Goal: Book appointment/travel/reservation

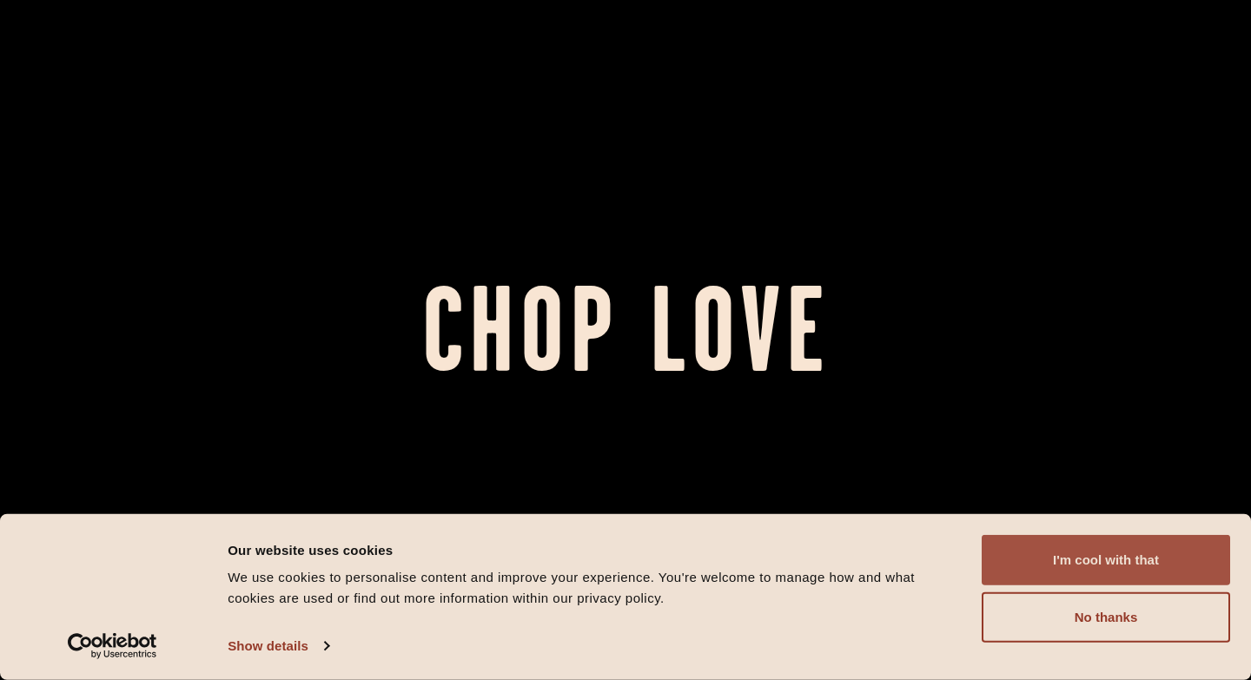
click at [1137, 560] on button "I'm cool with that" at bounding box center [1106, 560] width 248 height 50
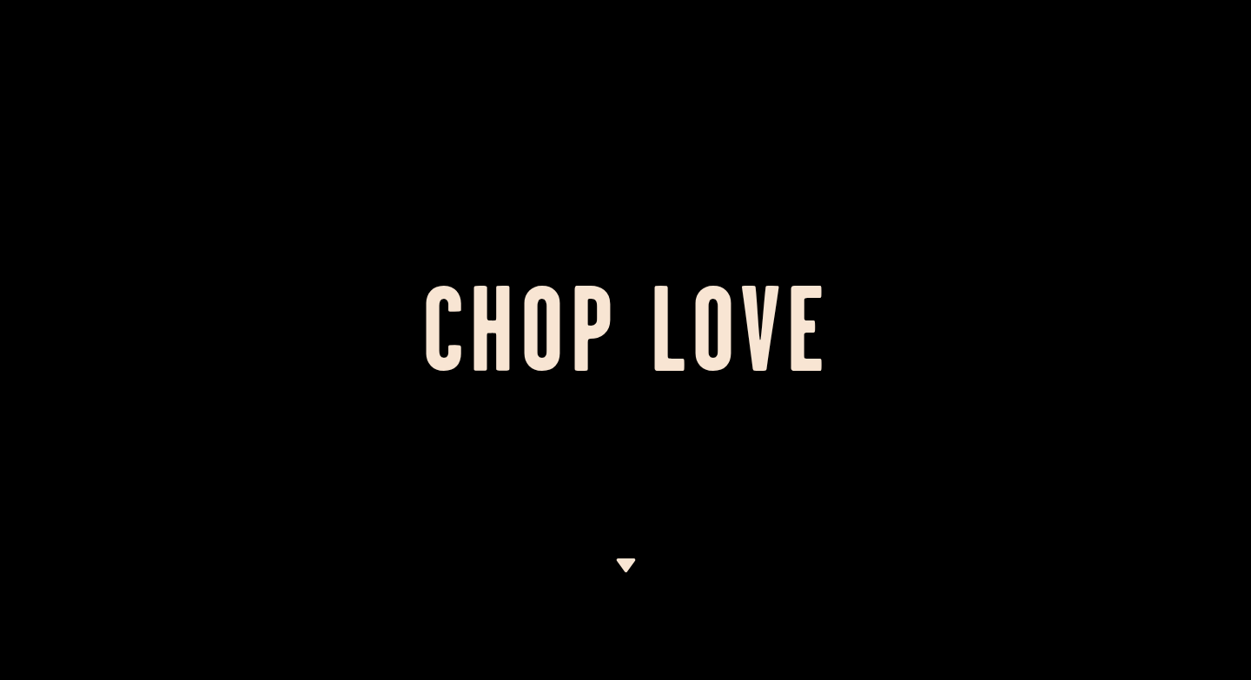
click at [627, 564] on img at bounding box center [626, 566] width 22 height 14
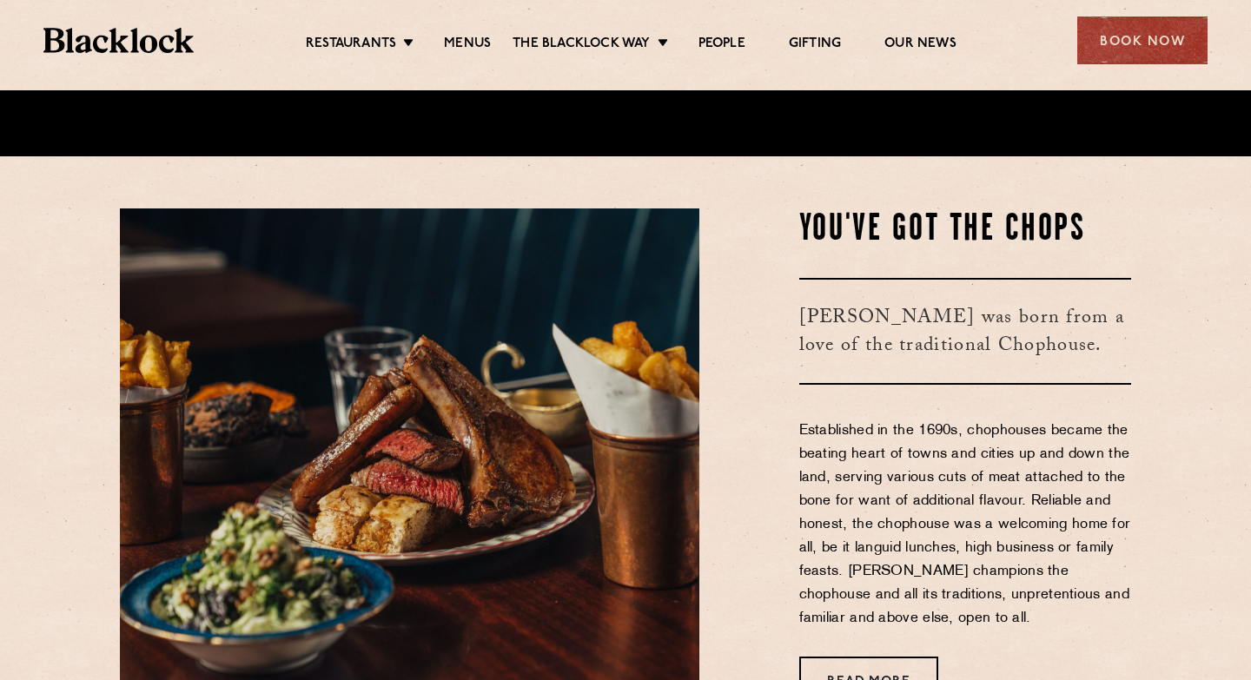
scroll to position [538, 0]
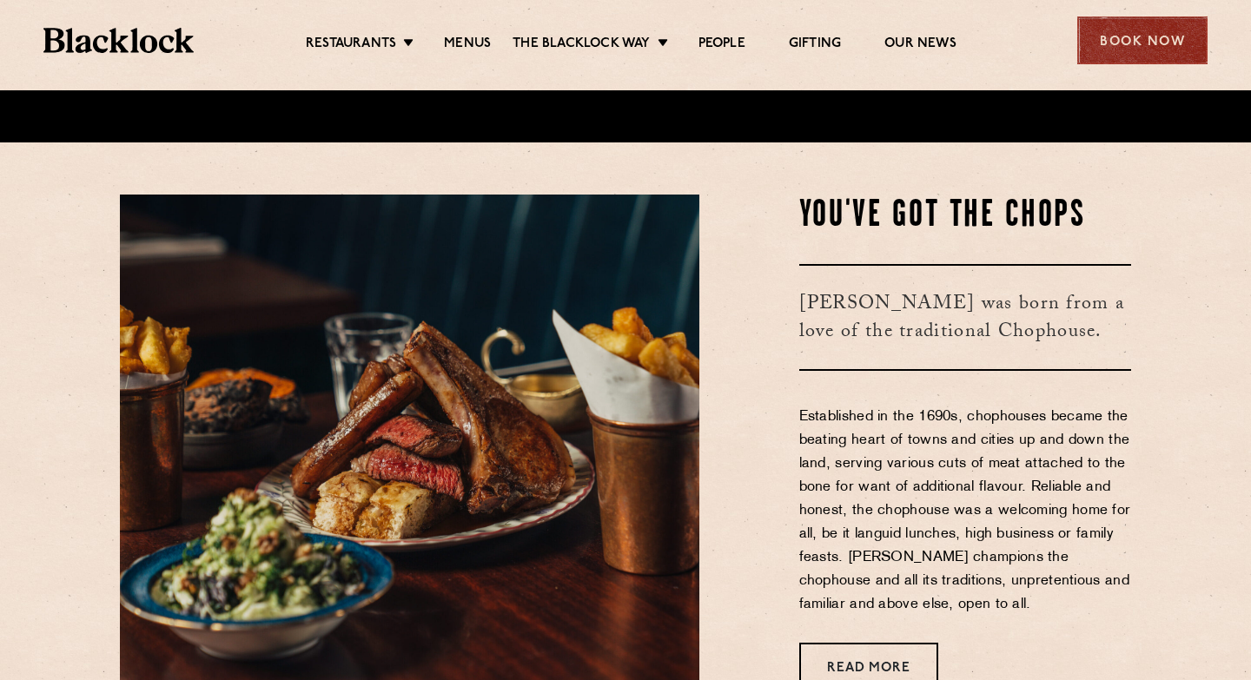
click at [1165, 45] on div "Book Now" at bounding box center [1142, 41] width 130 height 48
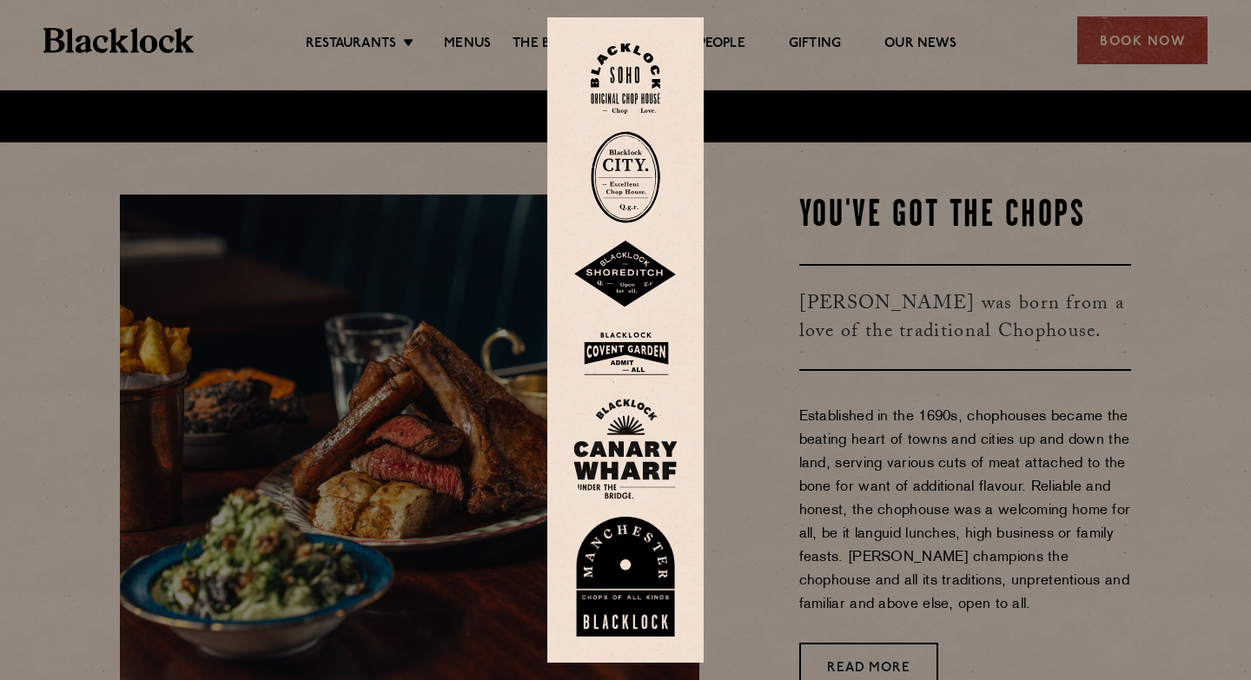
click at [644, 342] on img at bounding box center [625, 354] width 104 height 56
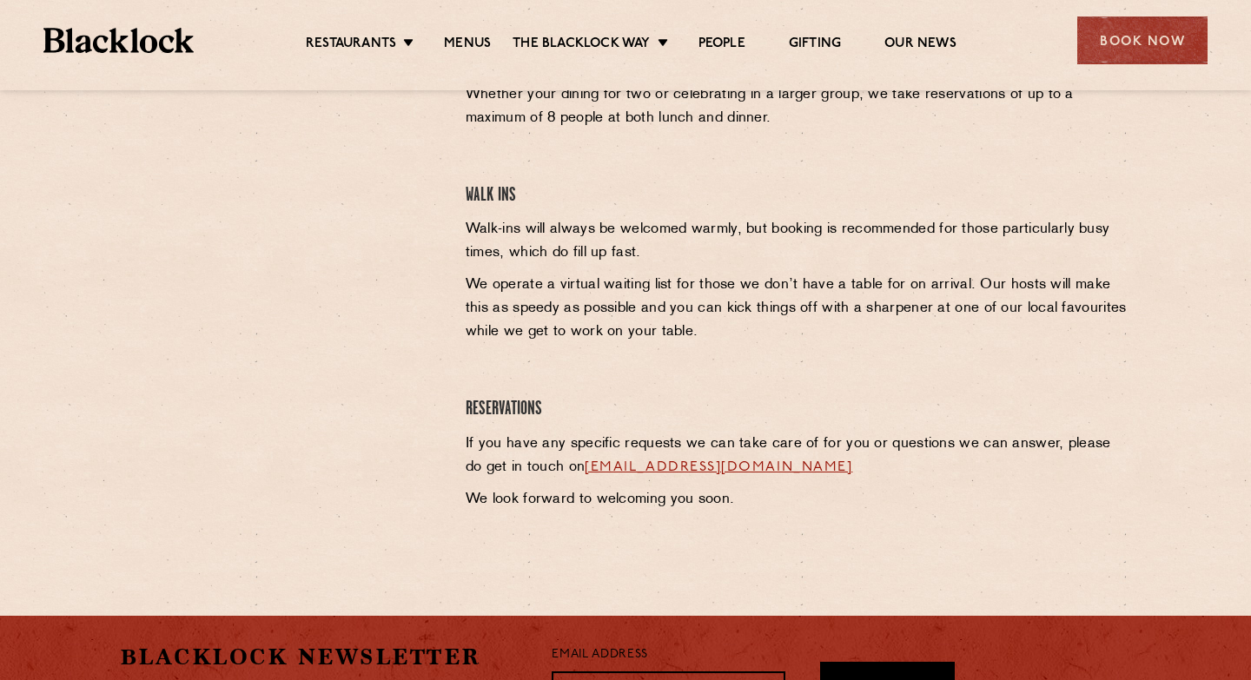
scroll to position [473, 0]
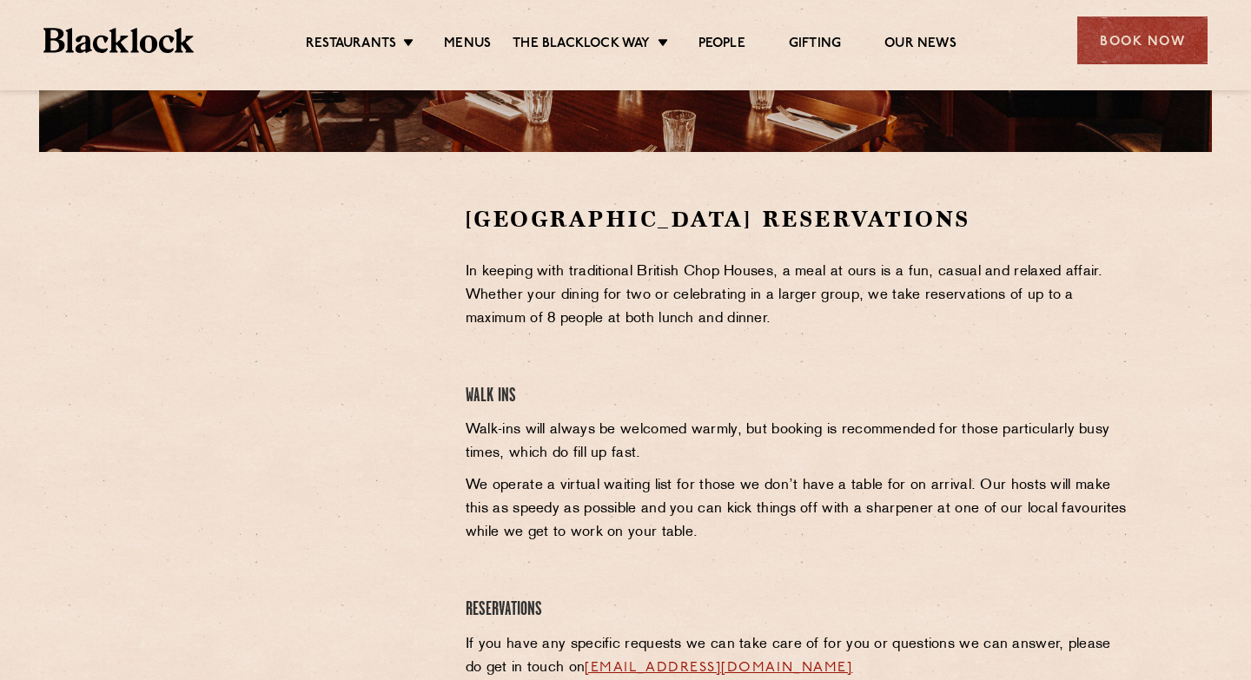
click at [830, 571] on div "Covent Garden Reservations In keeping with traditional British Chop Houses, a m…" at bounding box center [799, 462] width 692 height 517
click at [791, 568] on div "Covent Garden Reservations In keeping with traditional British Chop Houses, a m…" at bounding box center [799, 462] width 692 height 517
